Goal: Task Accomplishment & Management: Complete application form

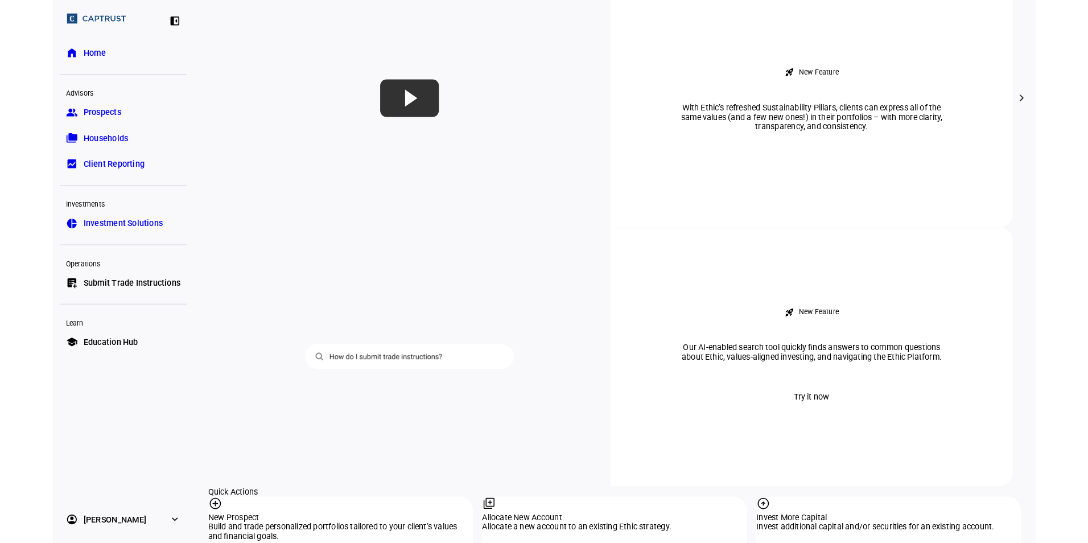
scroll to position [854, 0]
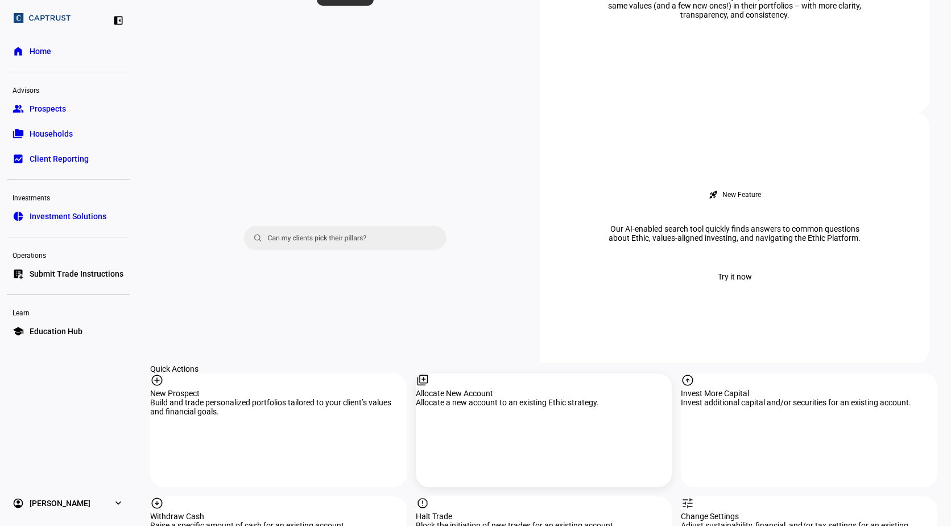
click at [567, 398] on div "Allocate a new account to an existing Ethic strategy." at bounding box center [544, 402] width 257 height 9
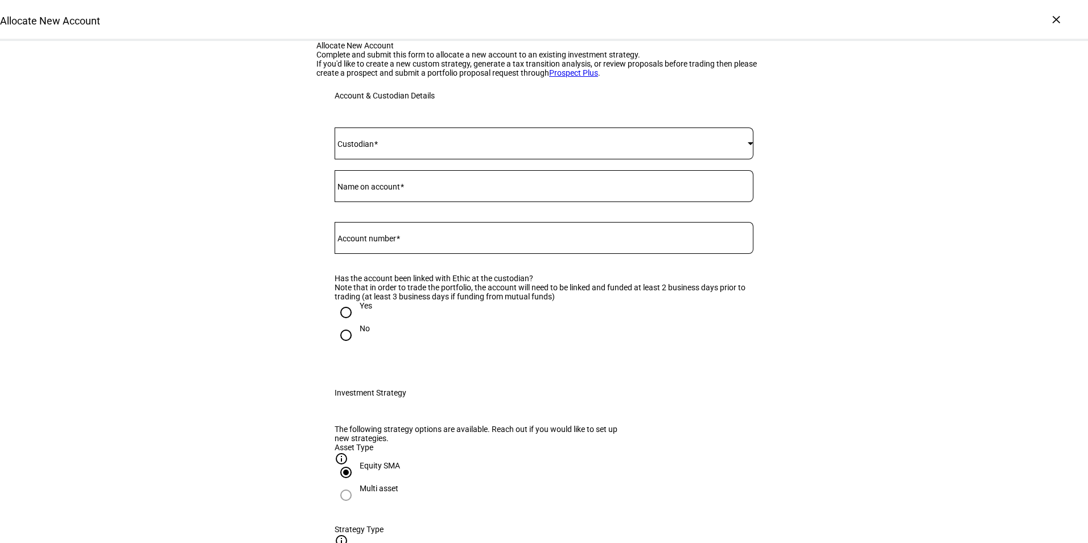
click at [378, 149] on span at bounding box center [376, 143] width 4 height 9
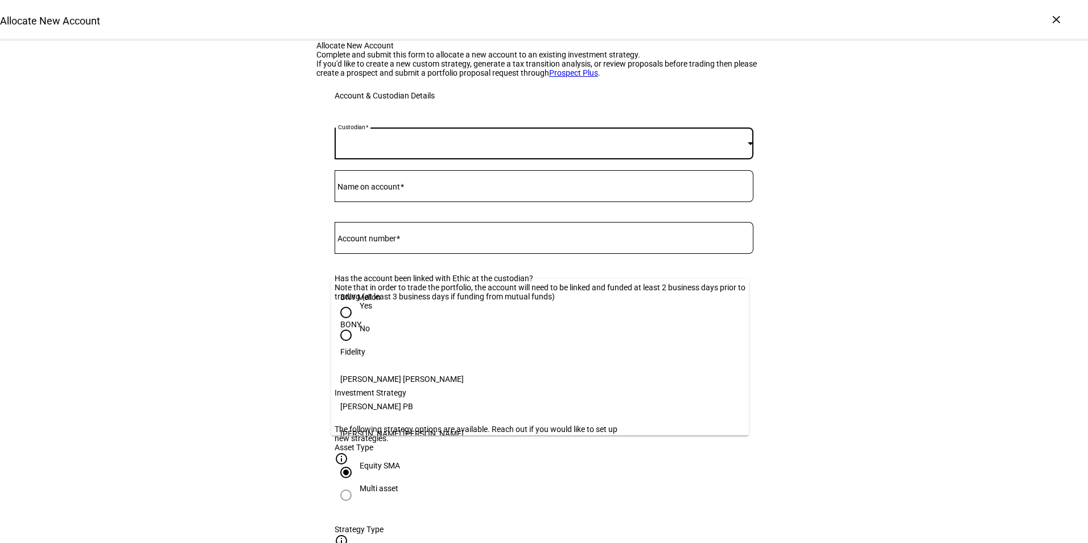
click at [374, 293] on span "BNY Mellon" at bounding box center [360, 296] width 40 height 9
click at [374, 191] on mat-label "Name on account" at bounding box center [368, 186] width 63 height 9
click at [374, 188] on input "Name on account" at bounding box center [544, 183] width 419 height 9
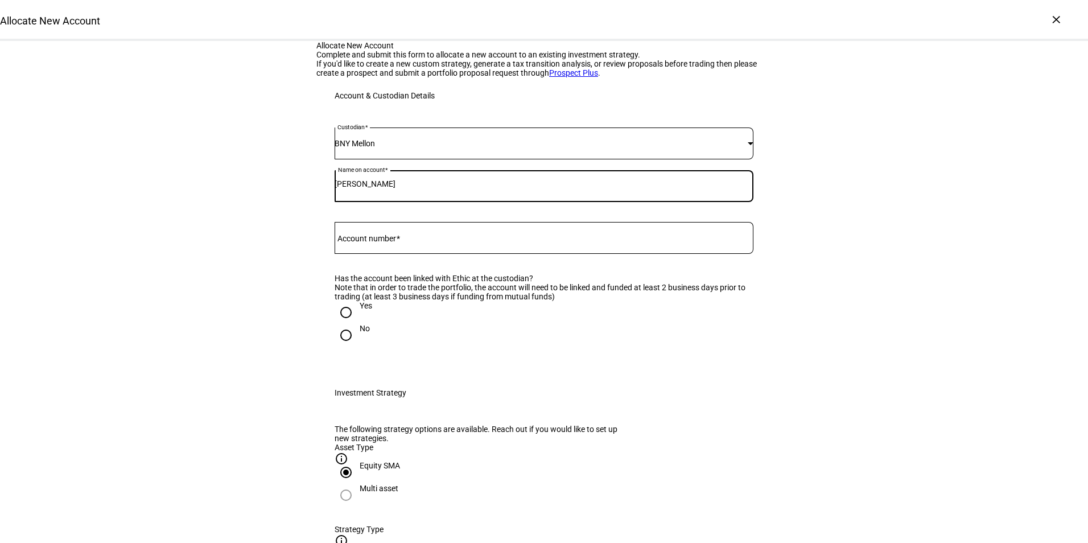
type input "[PERSON_NAME]"
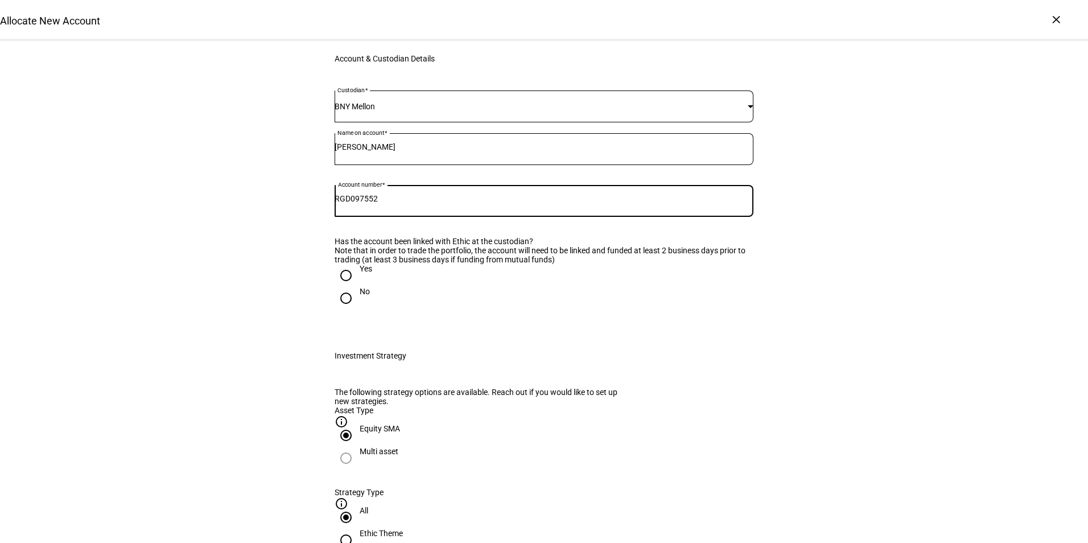
scroll to position [57, 0]
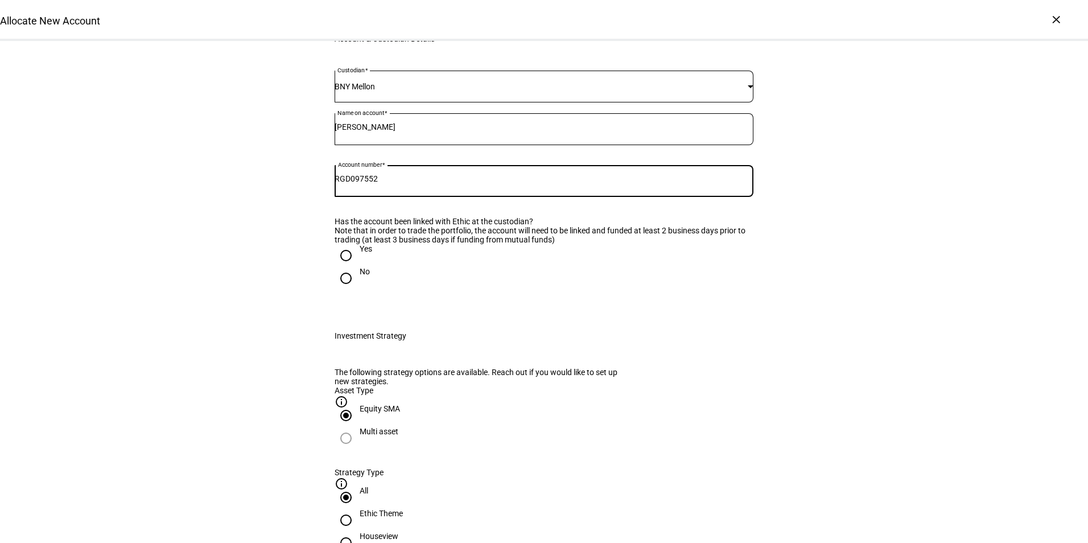
type input "RGD097552"
click at [344, 267] on input "Yes" at bounding box center [346, 255] width 23 height 23
radio input "true"
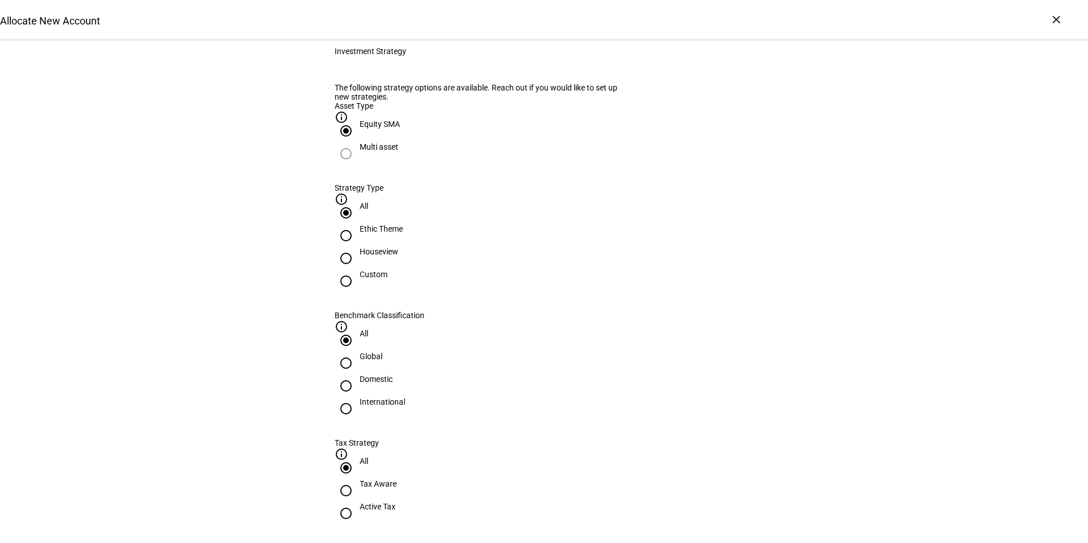
scroll to position [398, 0]
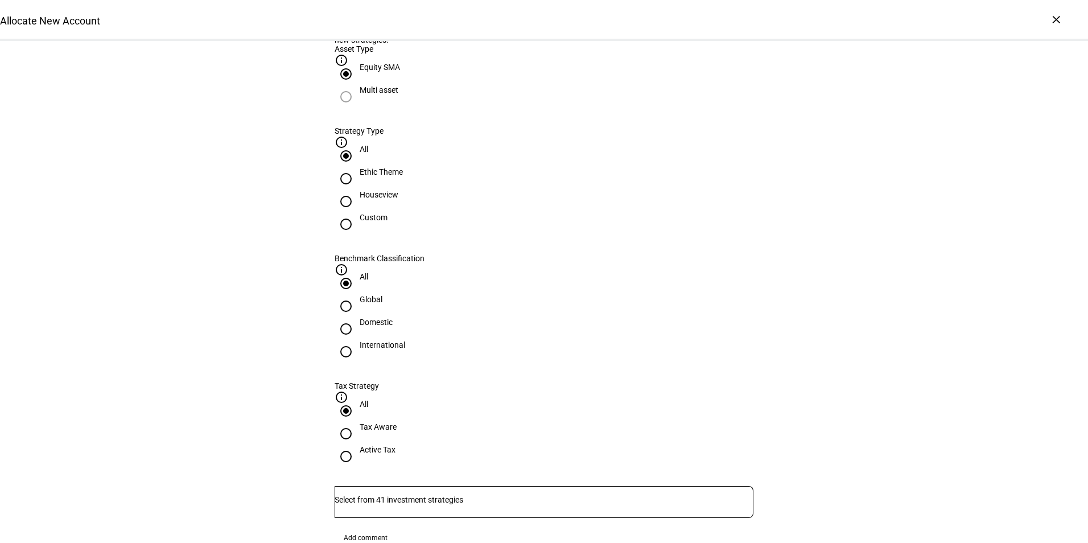
click at [453, 495] on input "Number" at bounding box center [544, 499] width 419 height 9
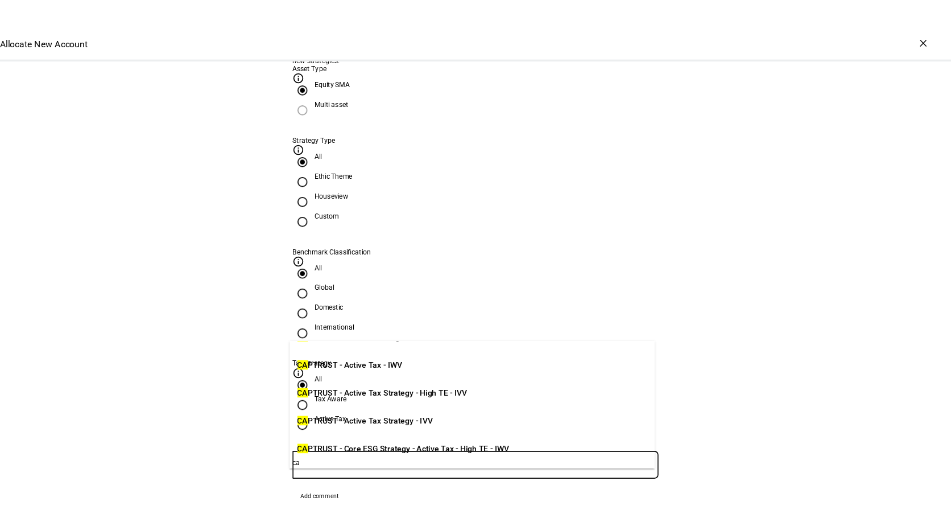
scroll to position [0, 0]
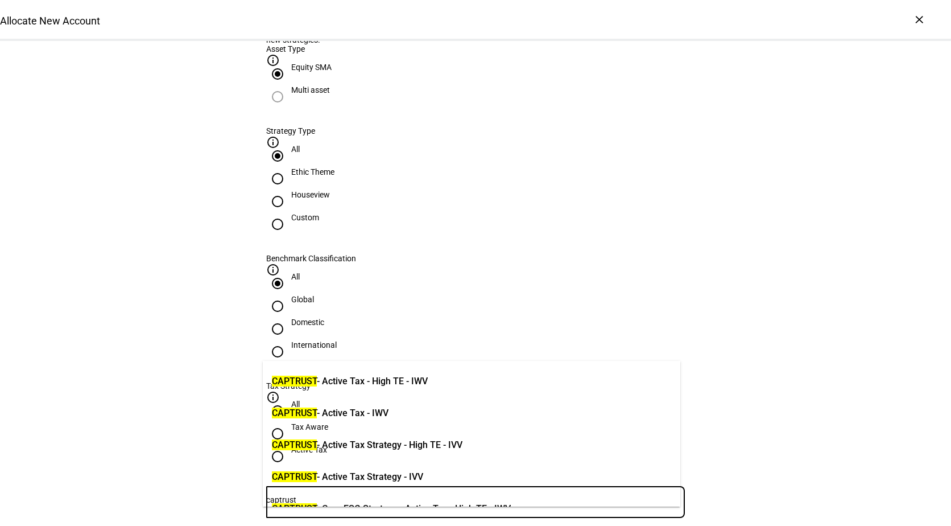
type input "captrust"
click at [389, 415] on span "CAPTRUST - Active Tax - IWV" at bounding box center [330, 413] width 117 height 14
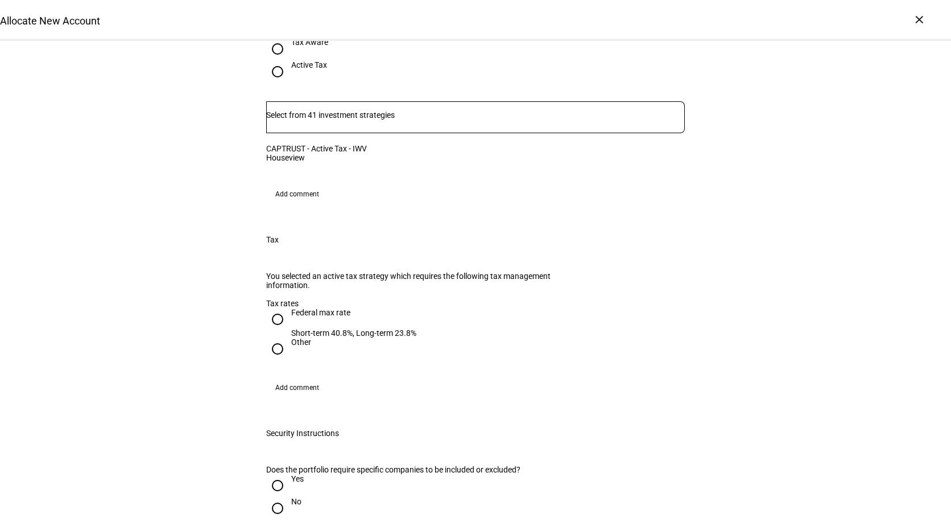
scroll to position [797, 0]
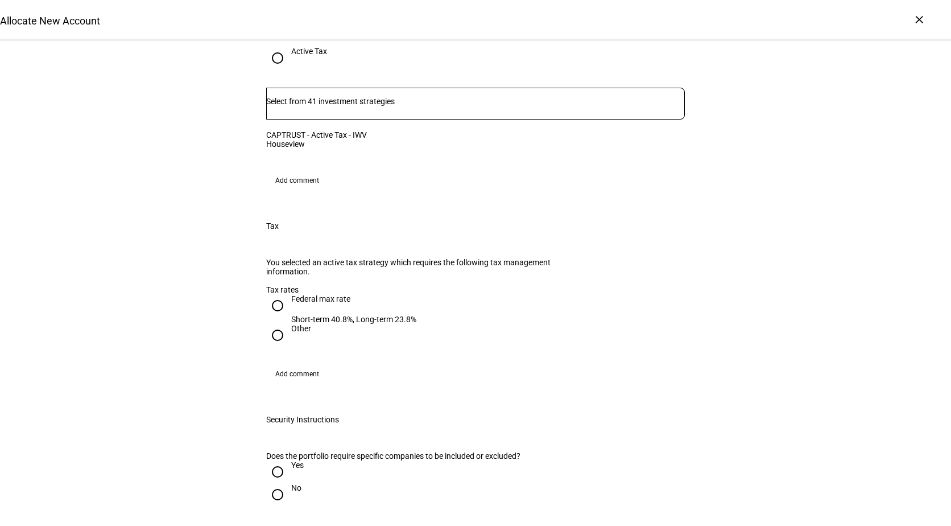
click at [273, 294] on input "Federal max rate Short-term 40.8%, Long-term 23.8%" at bounding box center [277, 305] width 23 height 23
radio input "true"
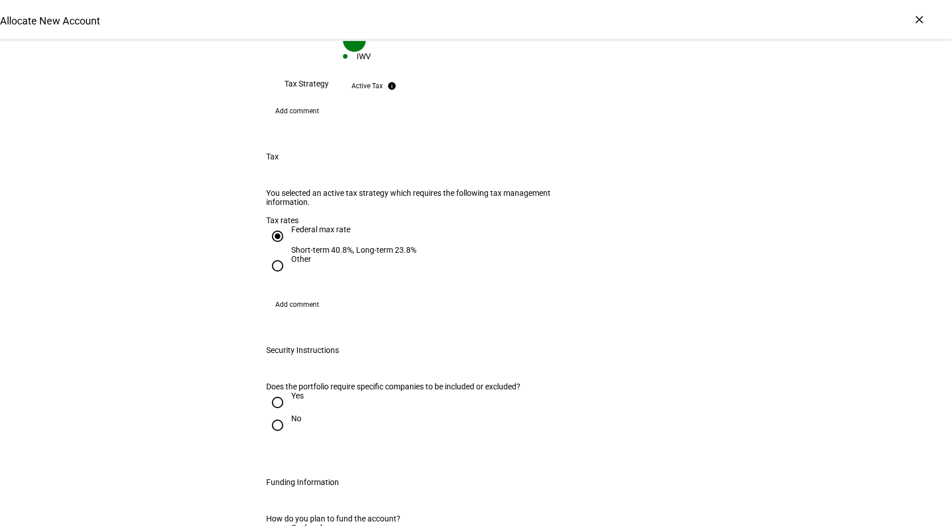
scroll to position [1081, 0]
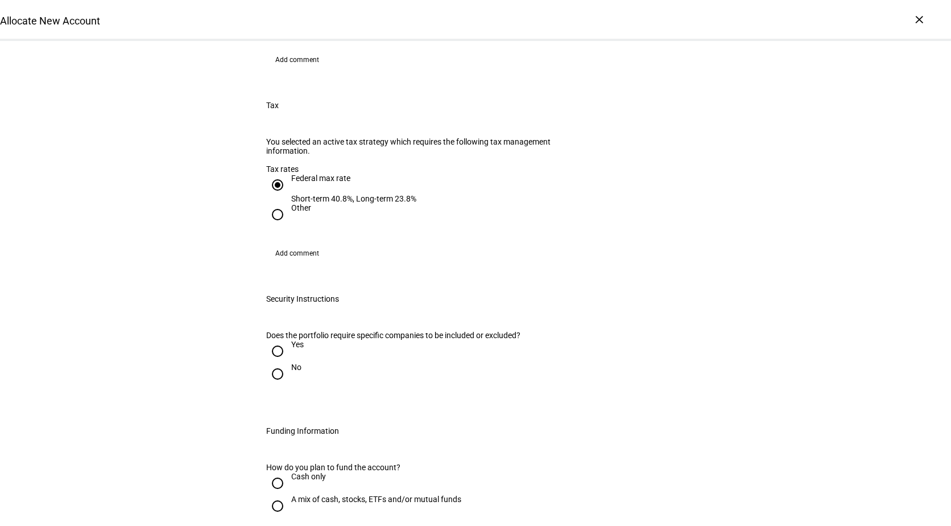
click at [273, 362] on input "No" at bounding box center [277, 373] width 23 height 23
radio input "true"
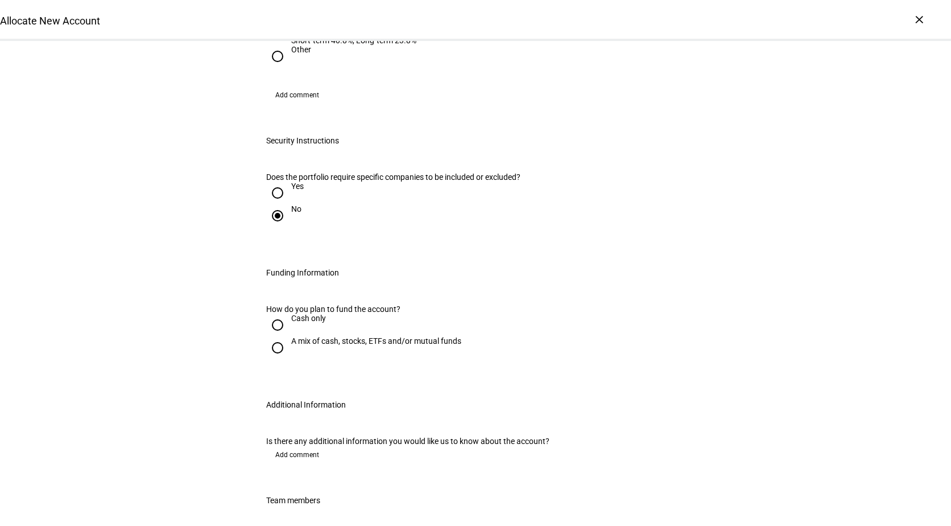
scroll to position [1252, 0]
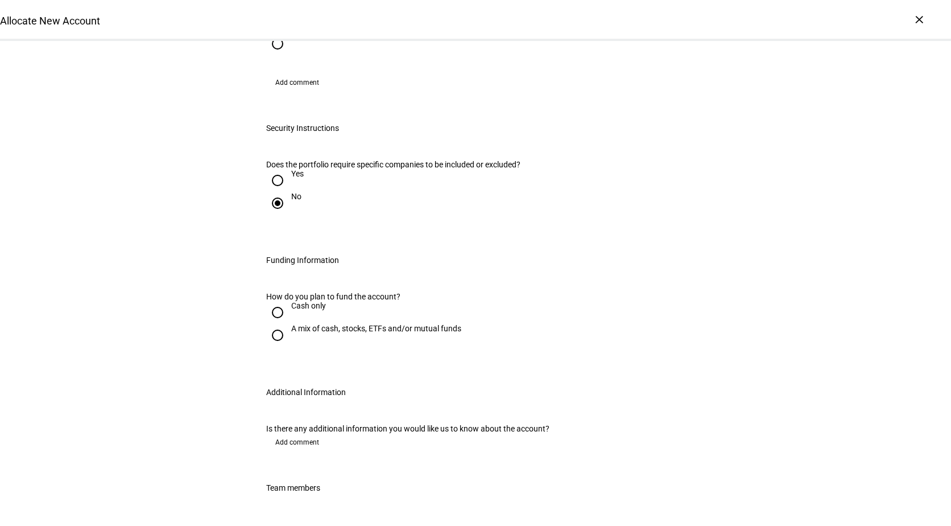
click at [278, 301] on input "Cash only" at bounding box center [277, 312] width 23 height 23
radio input "true"
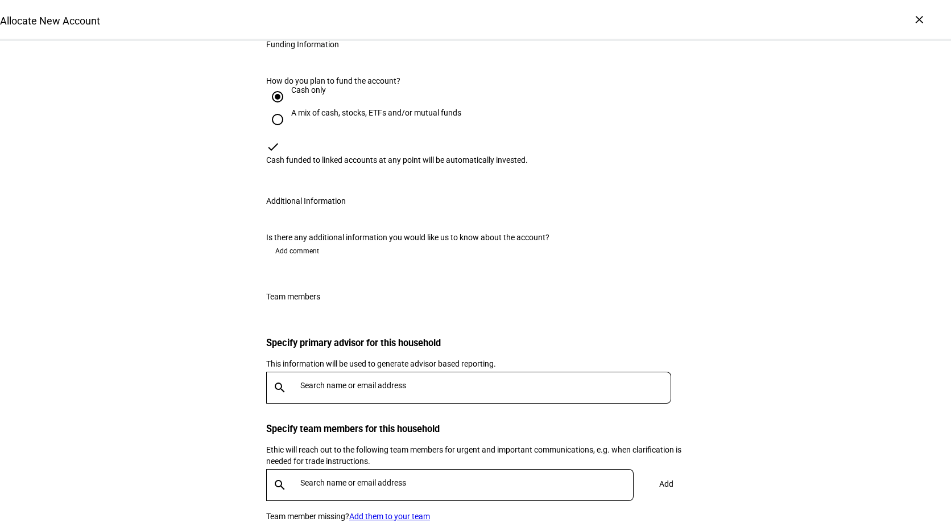
scroll to position [1536, 0]
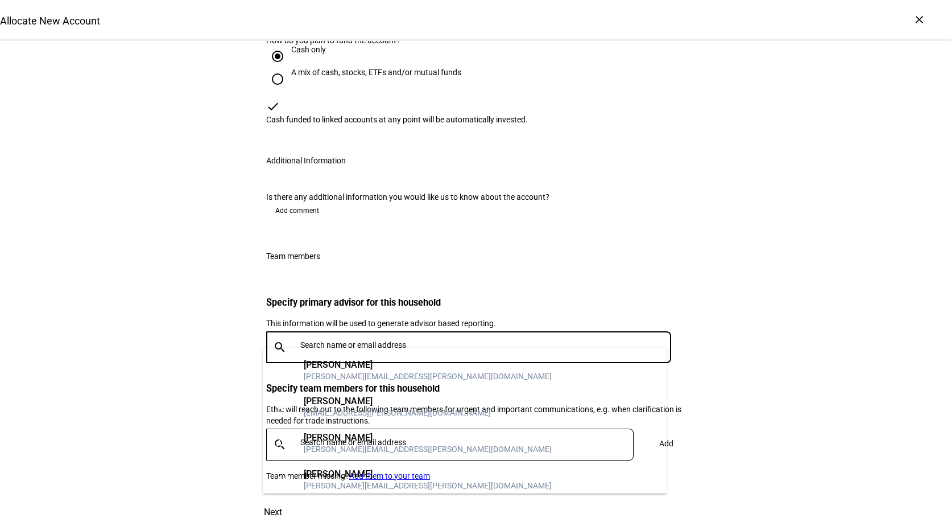
click at [362, 340] on input "text" at bounding box center [488, 344] width 376 height 9
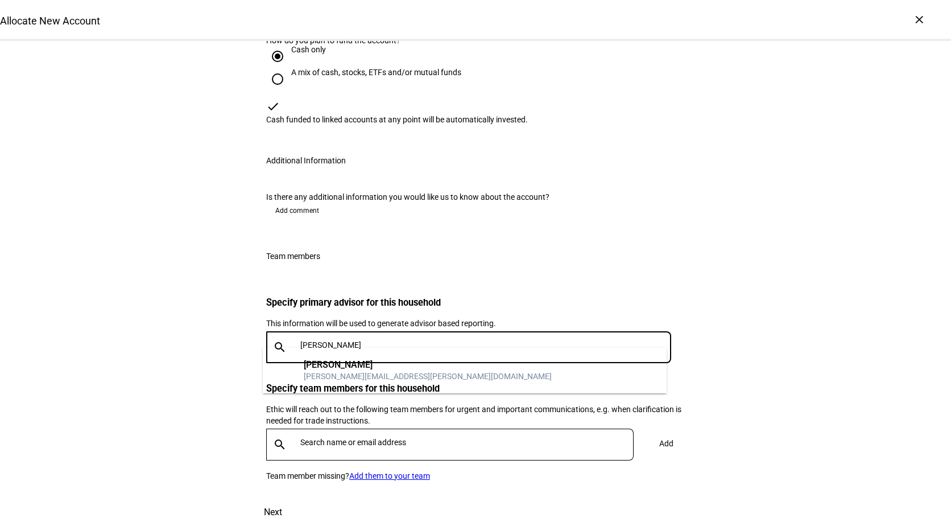
type input "[PERSON_NAME]"
click at [356, 375] on div "[PERSON_NAME][EMAIL_ADDRESS][PERSON_NAME][DOMAIN_NAME]" at bounding box center [428, 375] width 248 height 11
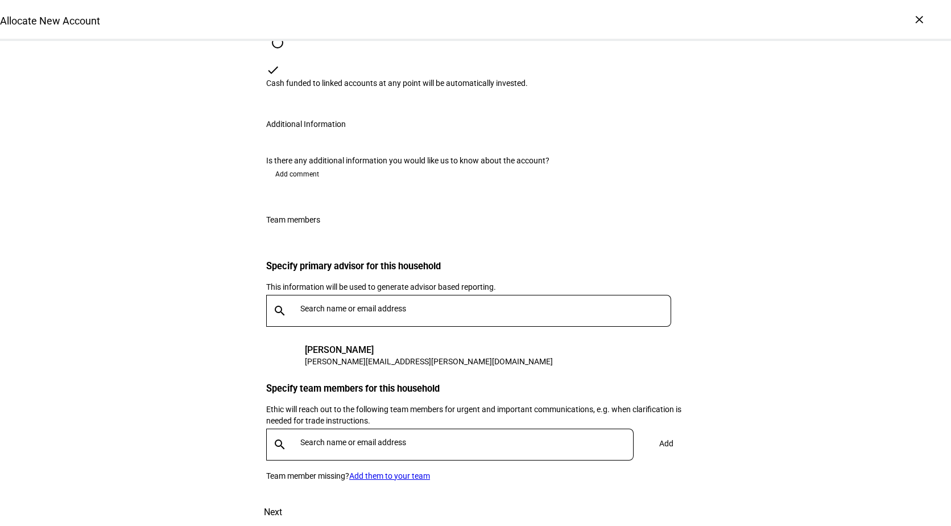
scroll to position [1618, 0]
click at [413, 429] on div at bounding box center [465, 445] width 338 height 32
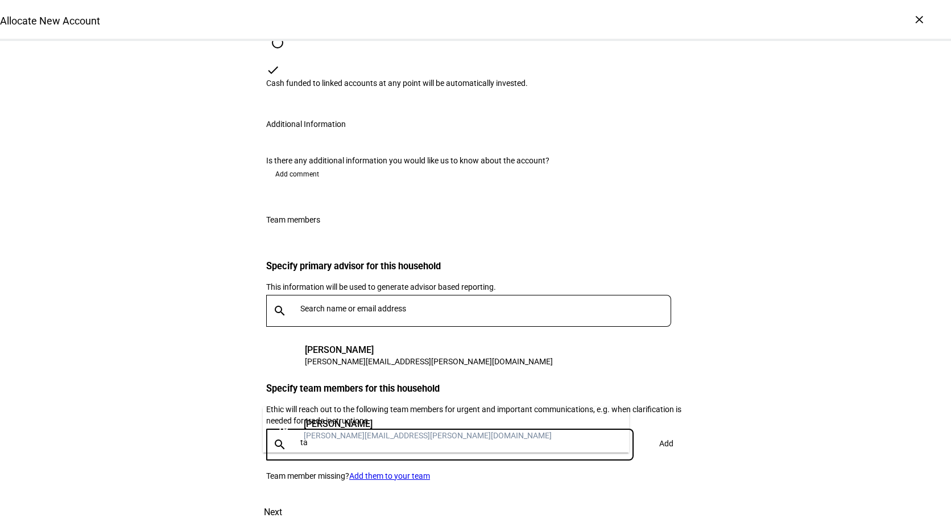
type input "t"
type input "[PERSON_NAME]"
click at [389, 419] on div "[PERSON_NAME]" at bounding box center [428, 423] width 248 height 11
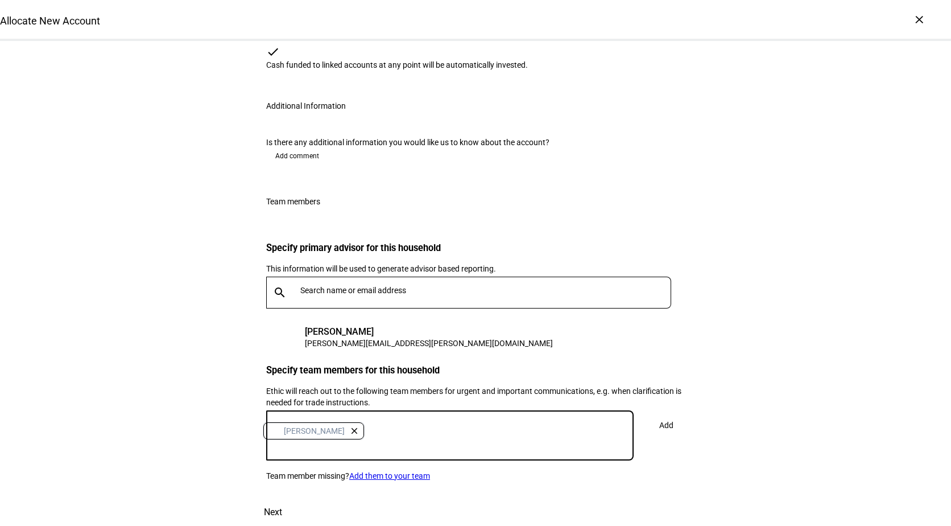
click at [674, 411] on span at bounding box center [667, 424] width 38 height 27
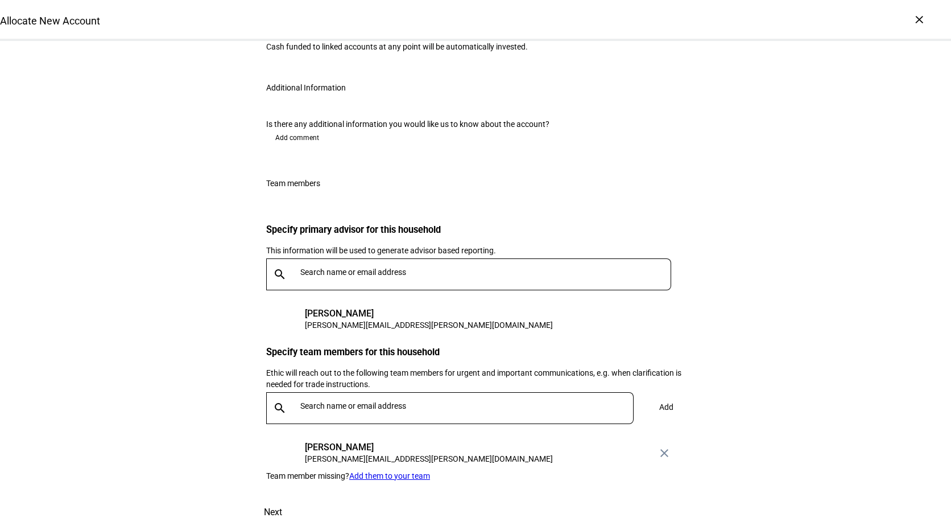
click at [355, 401] on input "text" at bounding box center [469, 405] width 338 height 9
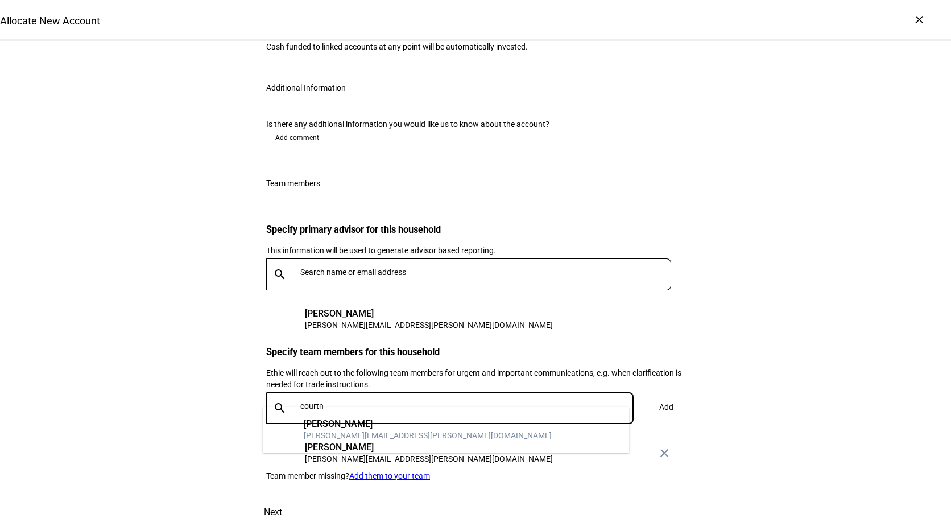
type input "courtn"
click at [353, 439] on div "[PERSON_NAME][EMAIL_ADDRESS][PERSON_NAME][DOMAIN_NAME]" at bounding box center [428, 435] width 248 height 11
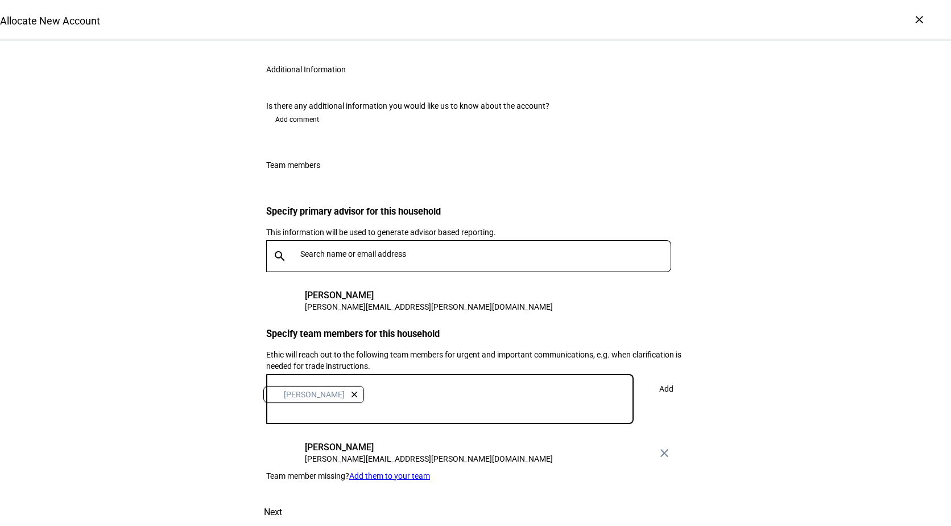
scroll to position [1678, 0]
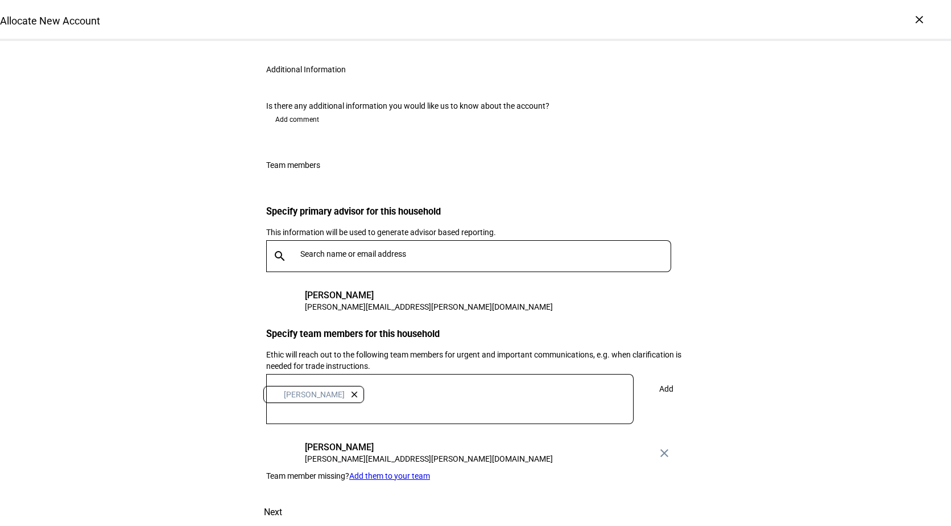
click at [660, 377] on span "Add" at bounding box center [667, 388] width 14 height 23
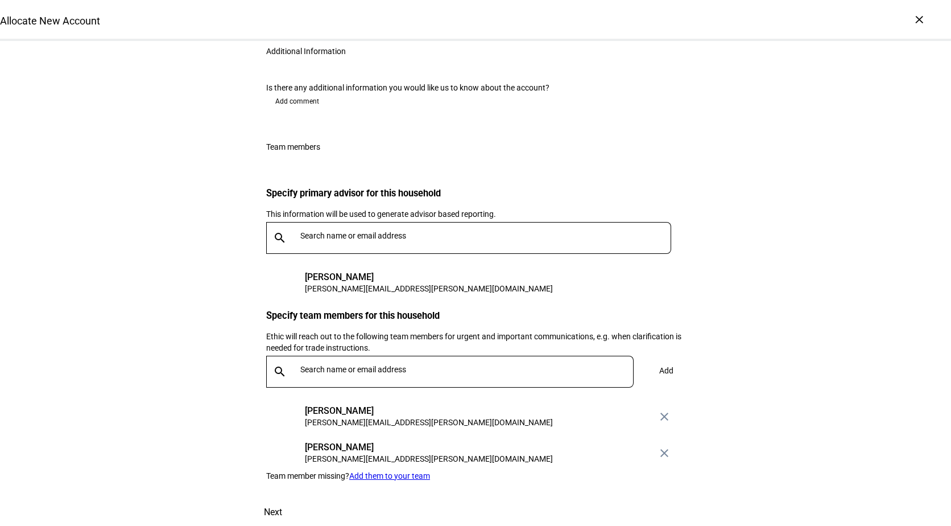
scroll to position [1691, 0]
click at [282, 499] on span "Next" at bounding box center [273, 512] width 18 height 27
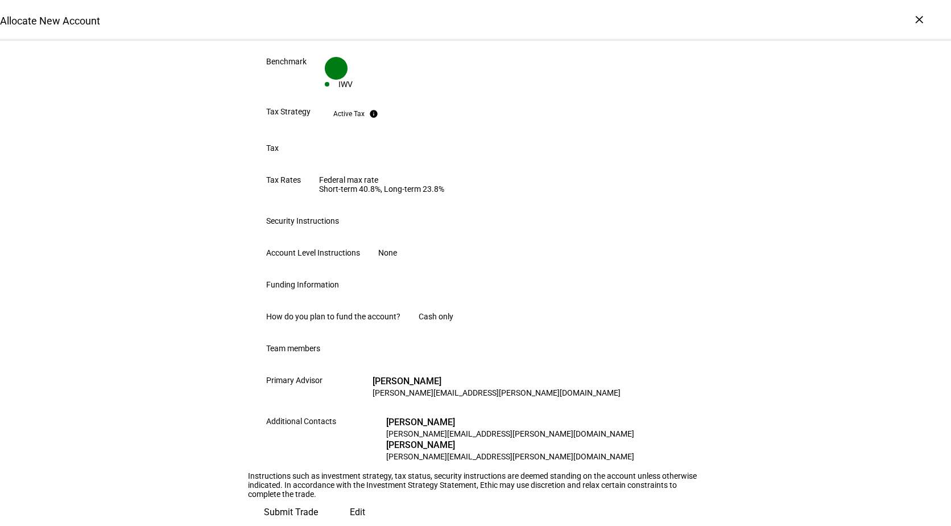
scroll to position [587, 0]
click at [318, 499] on span "Submit Trade" at bounding box center [291, 512] width 54 height 27
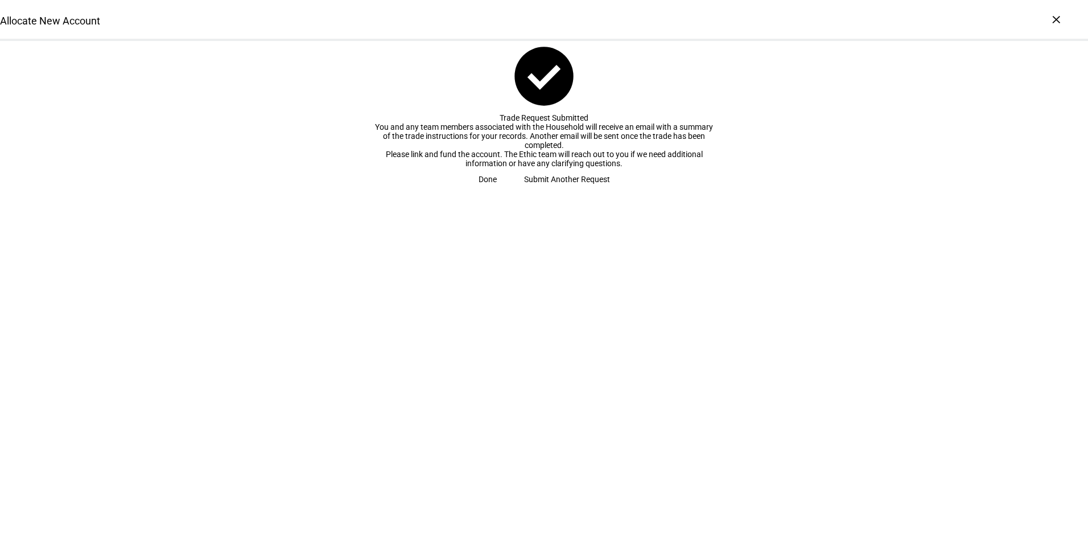
click at [510, 191] on span at bounding box center [488, 179] width 46 height 23
